Goal: Task Accomplishment & Management: Manage account settings

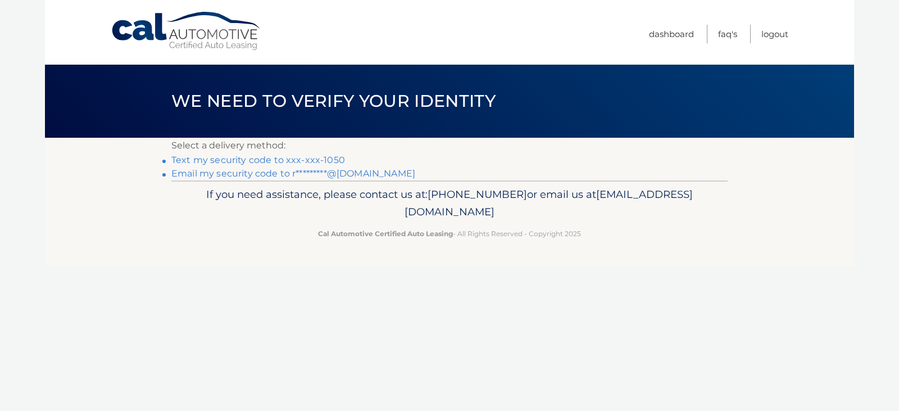
click at [272, 157] on link "Text my security code to xxx-xxx-1050" at bounding box center [258, 160] width 174 height 11
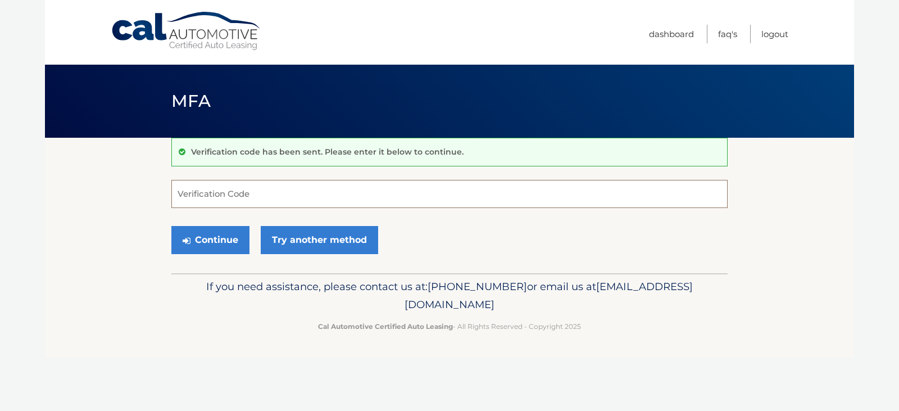
click at [264, 190] on input "Verification Code" at bounding box center [449, 194] width 556 height 28
type input "141560"
click at [171, 226] on button "Continue" at bounding box center [210, 240] width 78 height 28
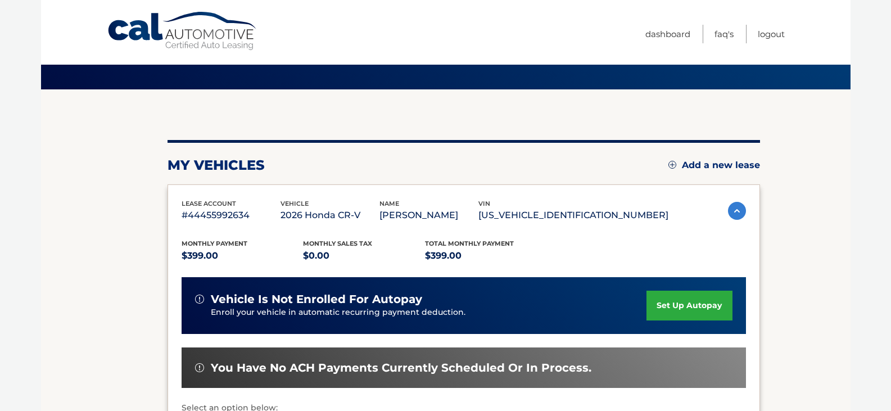
scroll to position [112, 0]
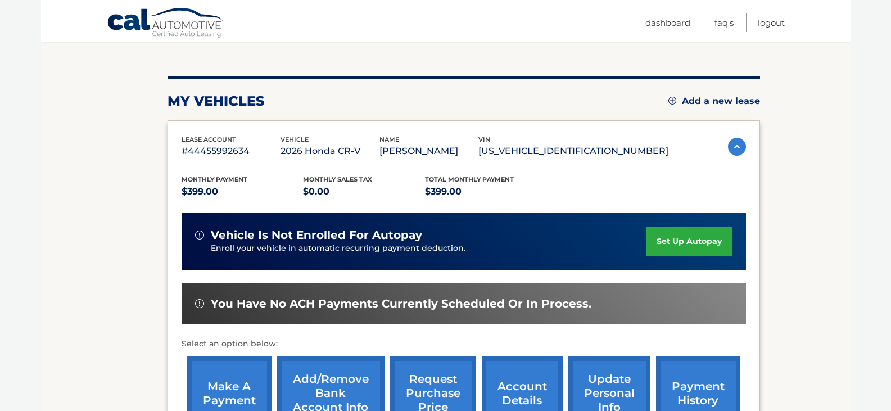
click at [694, 241] on link "set up autopay" at bounding box center [688, 242] width 85 height 30
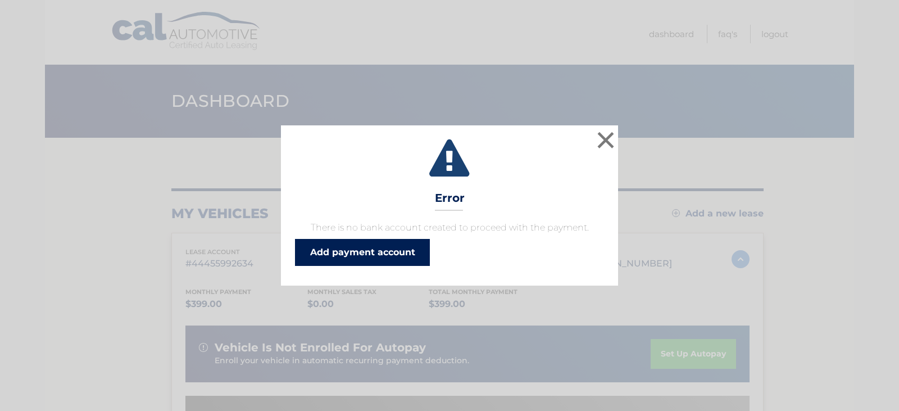
click at [386, 248] on link "Add payment account" at bounding box center [362, 252] width 135 height 27
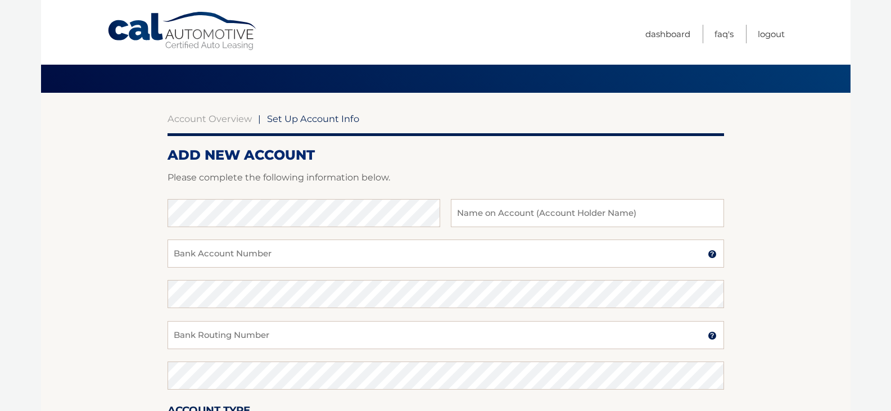
scroll to position [112, 0]
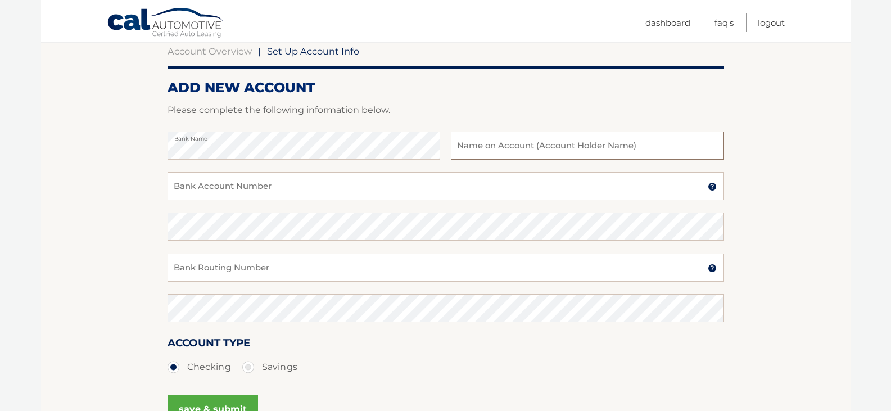
click at [474, 150] on input "text" at bounding box center [587, 146] width 273 height 28
type input "[PERSON_NAME]"
click at [278, 196] on input "Bank Account Number" at bounding box center [446, 186] width 556 height 28
type input "2231053799"
click at [299, 266] on input "Bank Routing Number" at bounding box center [446, 268] width 556 height 28
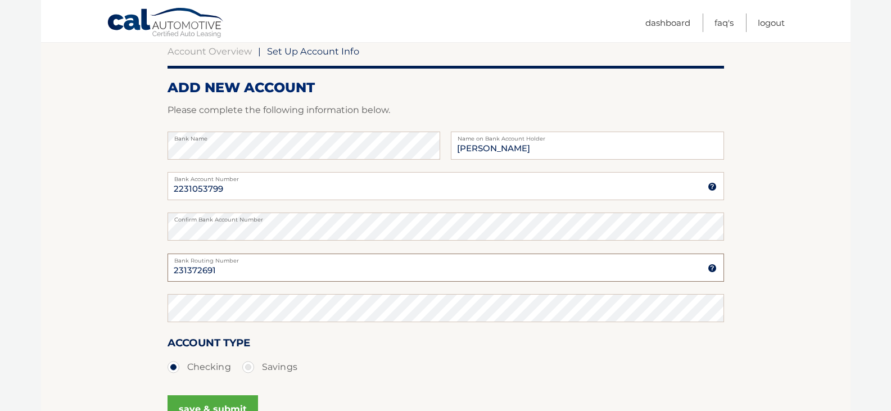
type input "231372691"
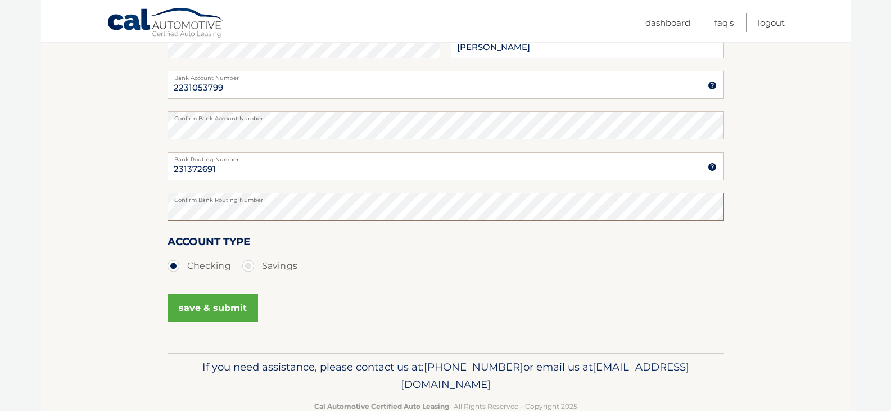
scroll to position [241, 0]
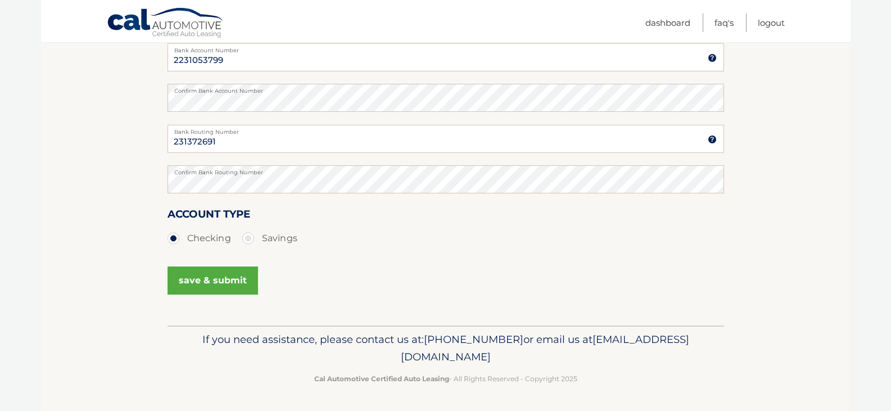
click at [214, 282] on button "save & submit" at bounding box center [213, 280] width 90 height 28
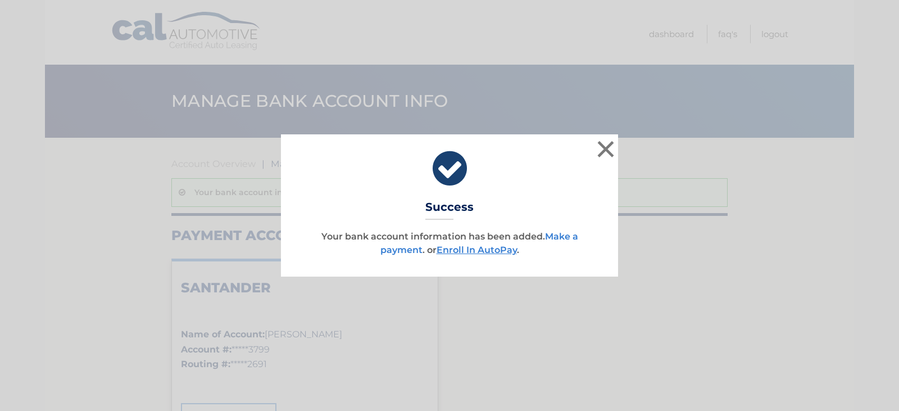
click at [404, 250] on link "Make a payment" at bounding box center [480, 243] width 198 height 24
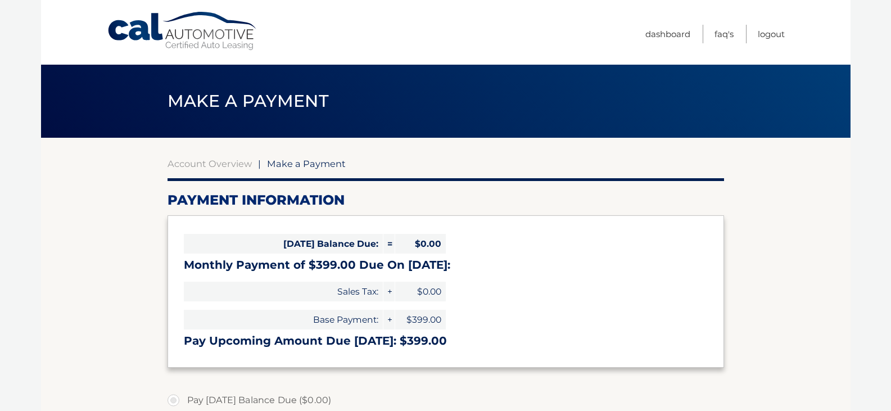
select select "OThhZmY0ZDMtZmYyMi00ZTY1LWEzNTItYjlmZTIxMjhjNGU2"
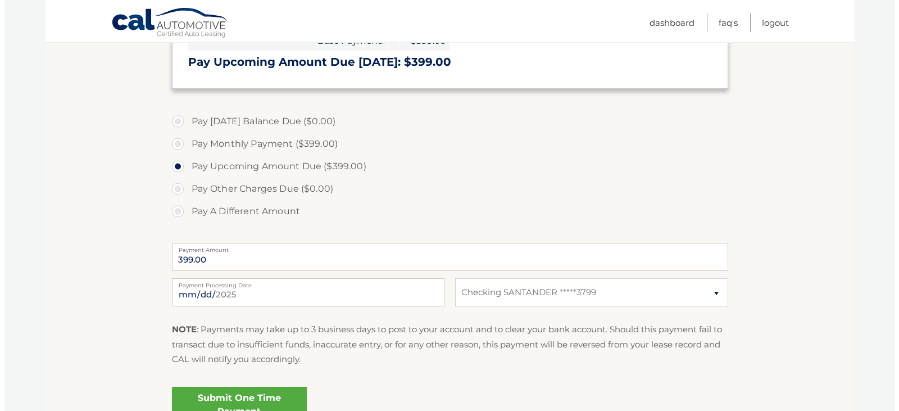
scroll to position [392, 0]
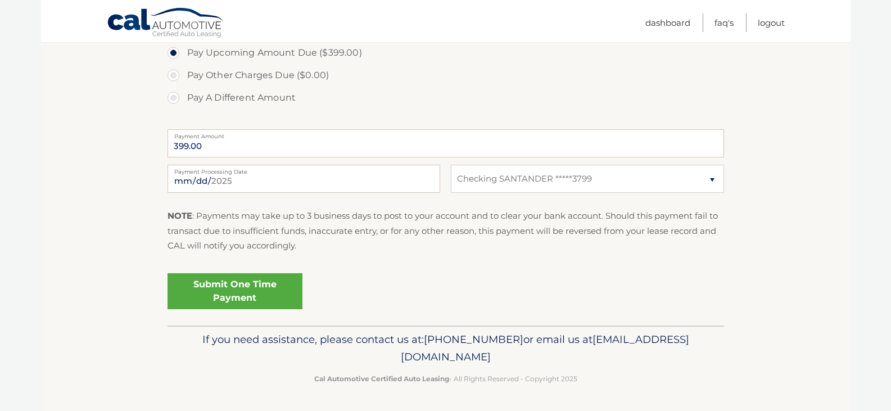
click at [248, 292] on link "Submit One Time Payment" at bounding box center [235, 291] width 135 height 36
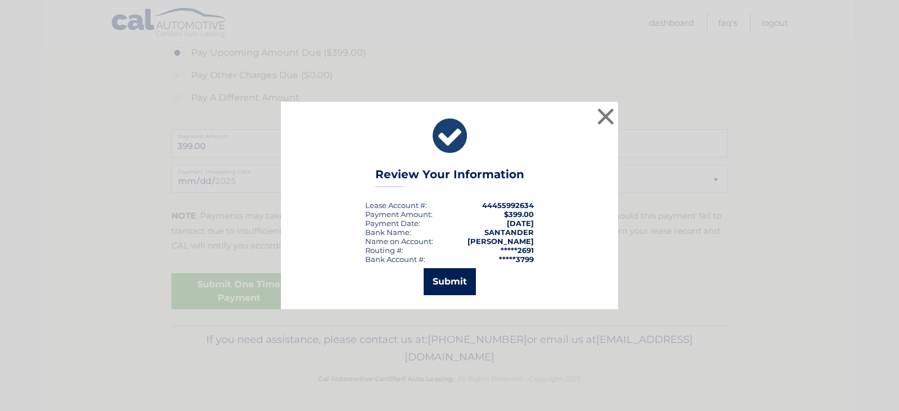
click at [448, 280] on button "Submit" at bounding box center [450, 281] width 52 height 27
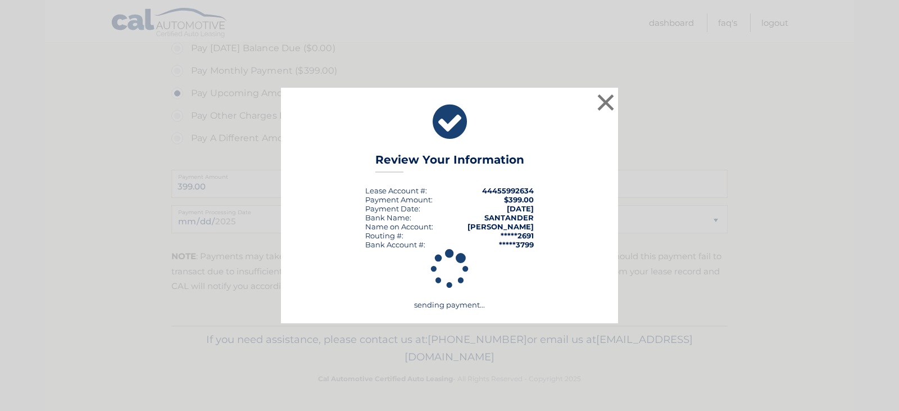
scroll to position [352, 0]
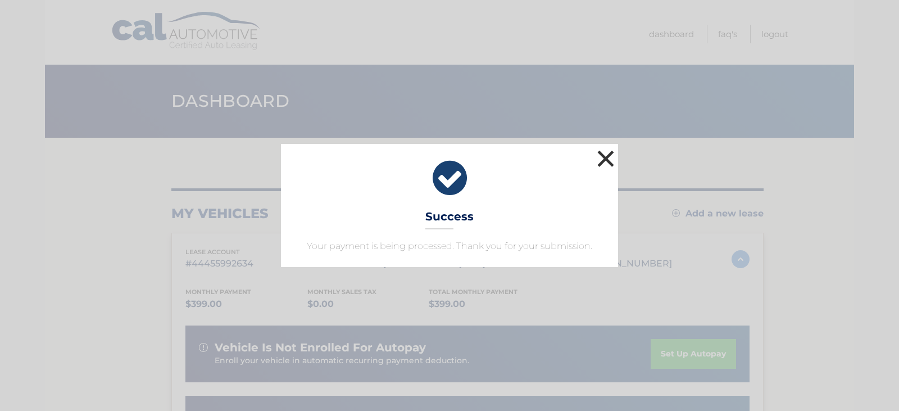
click at [605, 164] on button "×" at bounding box center [606, 158] width 22 height 22
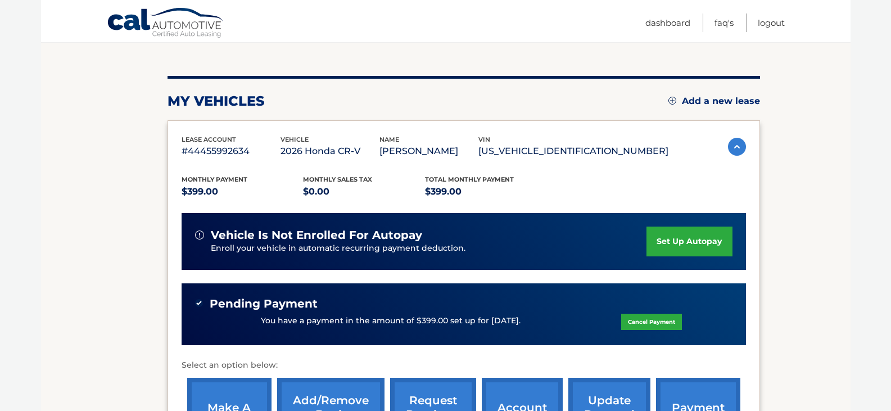
scroll to position [169, 0]
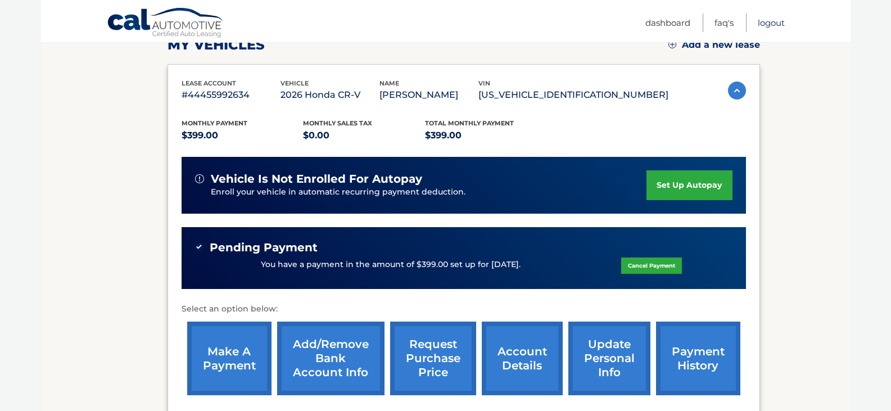
click at [775, 23] on link "Logout" at bounding box center [771, 22] width 27 height 19
